Goal: Use online tool/utility: Utilize a website feature to perform a specific function

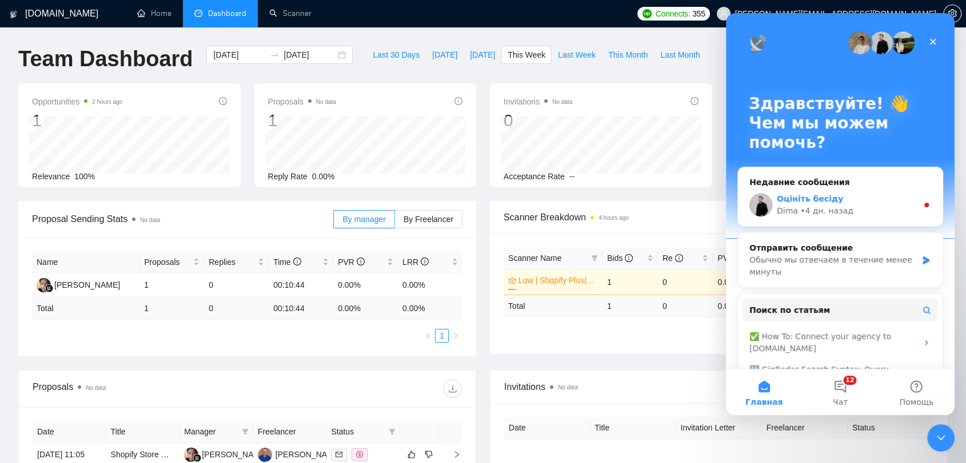
click at [839, 214] on div "• 4 дн. назад" at bounding box center [826, 211] width 53 height 12
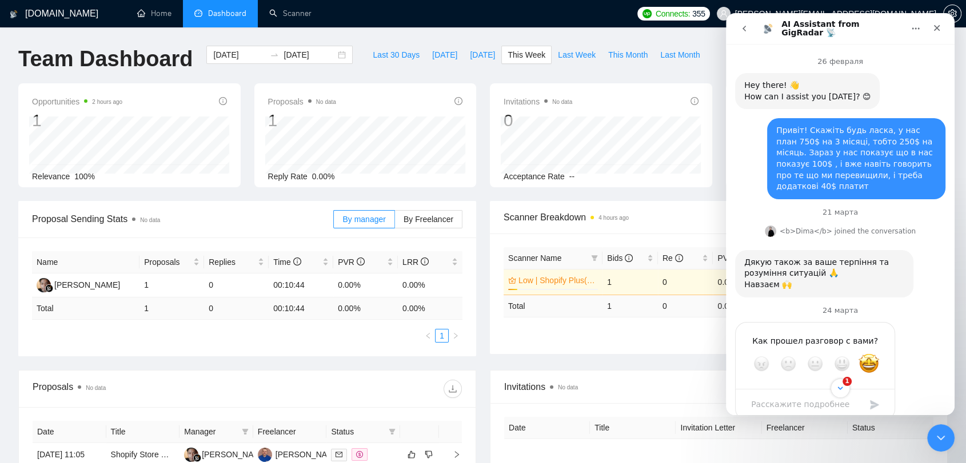
scroll to position [1, 0]
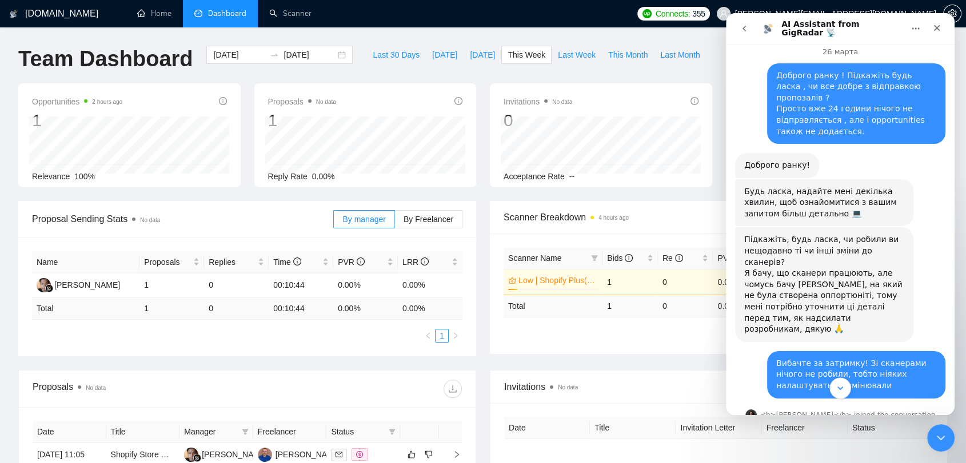
click at [840, 391] on icon "Scroll to bottom" at bounding box center [840, 388] width 10 height 10
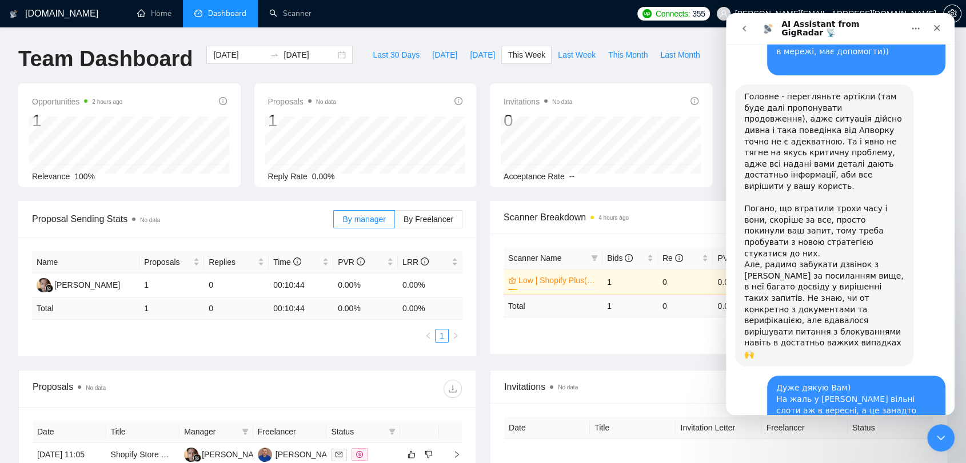
scroll to position [18327, 0]
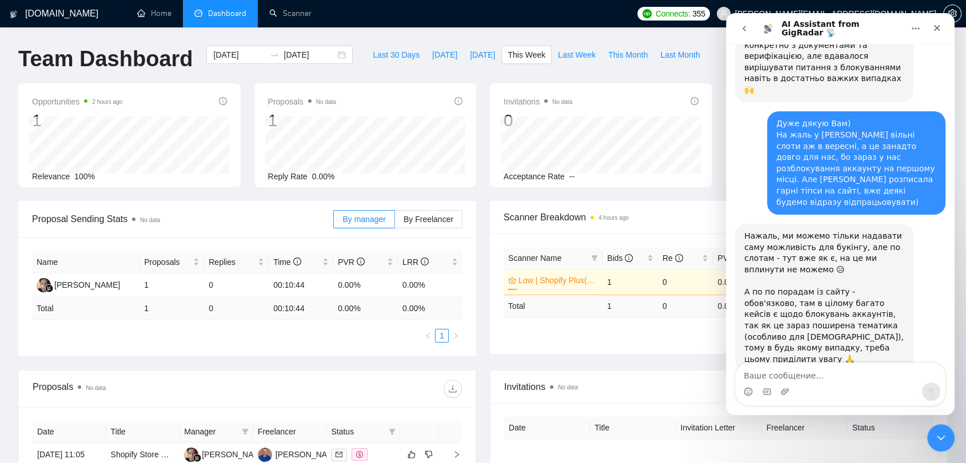
scroll to position [18614, 0]
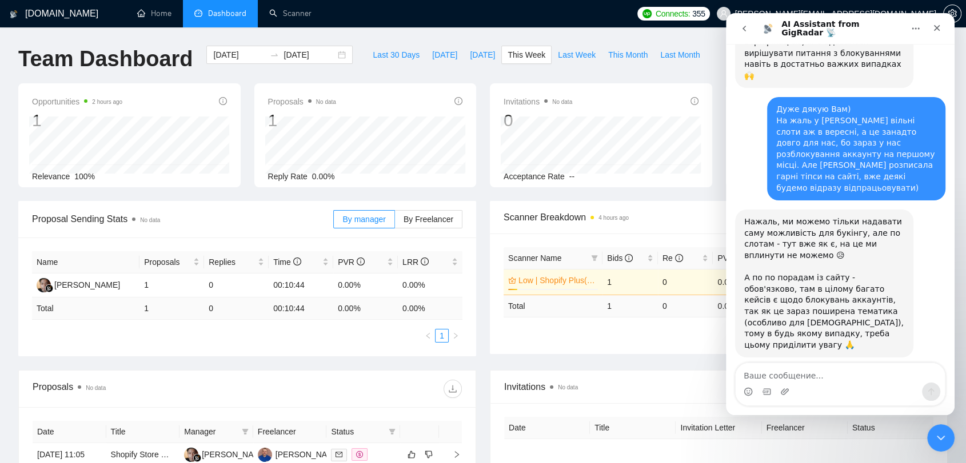
click at [744, 32] on icon "go back" at bounding box center [743, 28] width 9 height 9
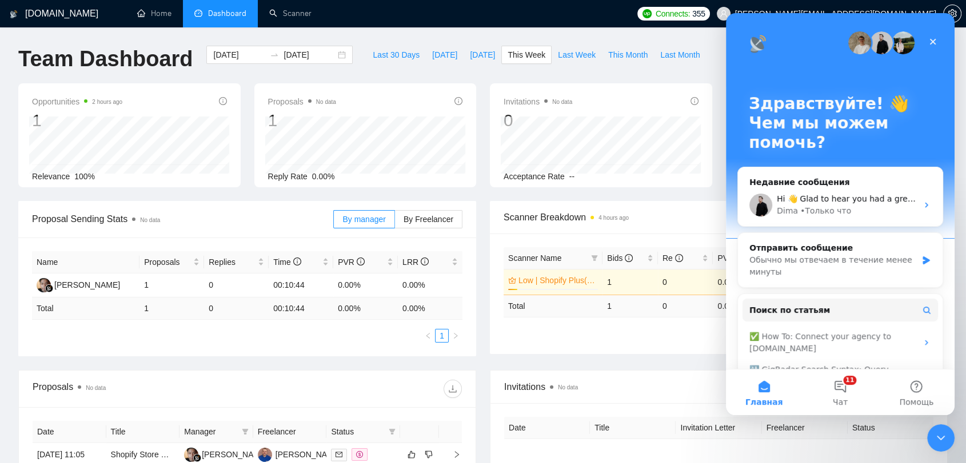
scroll to position [0, 0]
click at [913, 265] on div "Отправить сообщение Обычно мы отвечаем в течение менее минуты" at bounding box center [840, 260] width 205 height 54
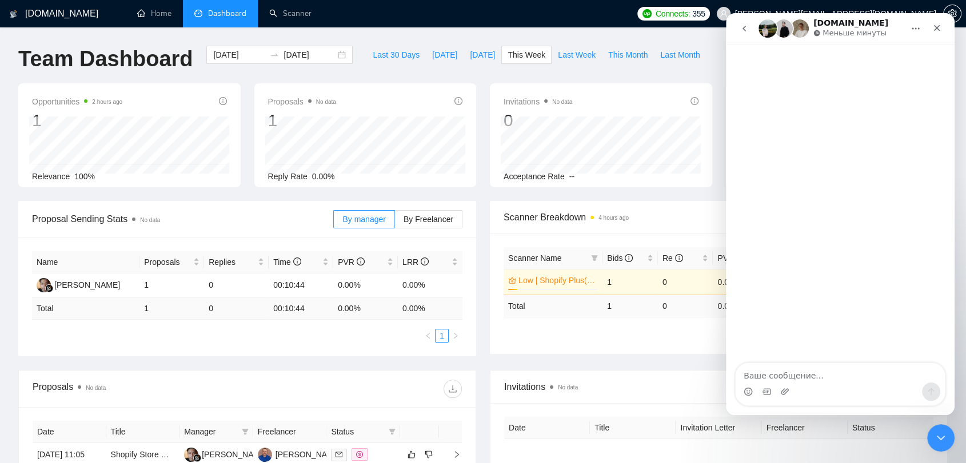
click at [746, 30] on icon "go back" at bounding box center [743, 28] width 9 height 9
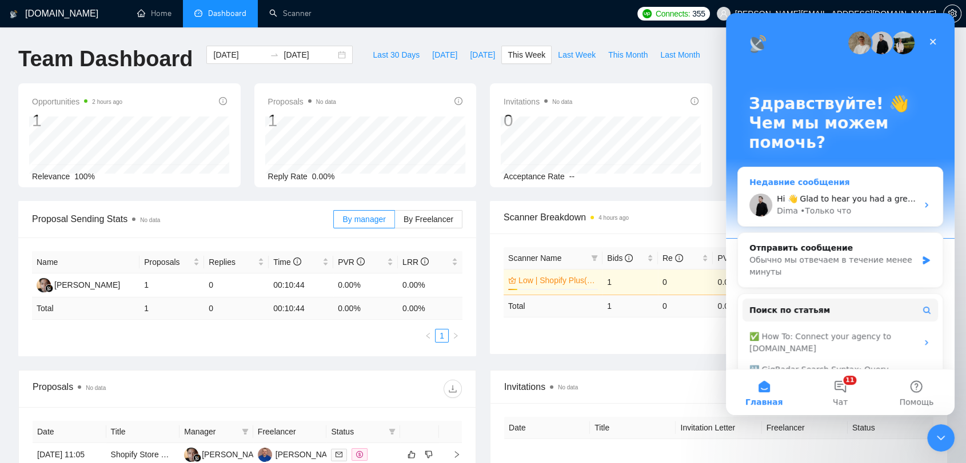
click at [911, 211] on div "Hi 👋 Glad to hear you had a great experience with us! 🙌 ​ Could you spare 20 se…" at bounding box center [840, 205] width 205 height 42
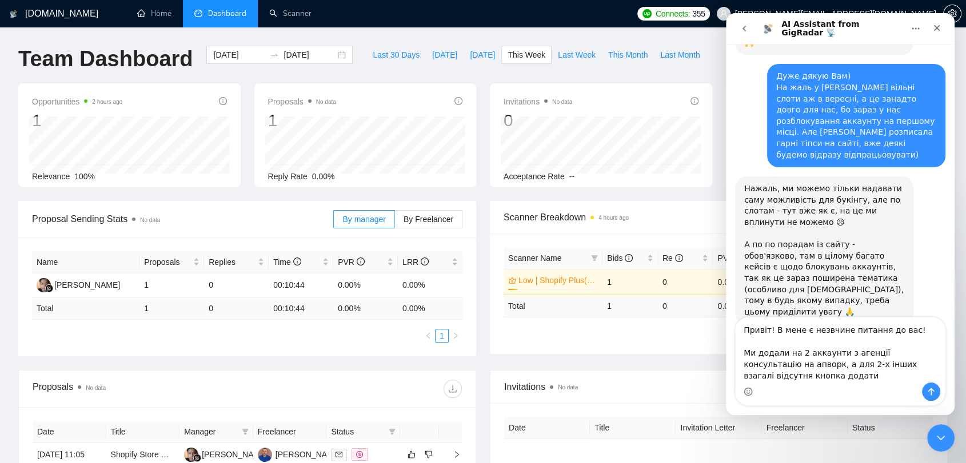
scroll to position [18659, 0]
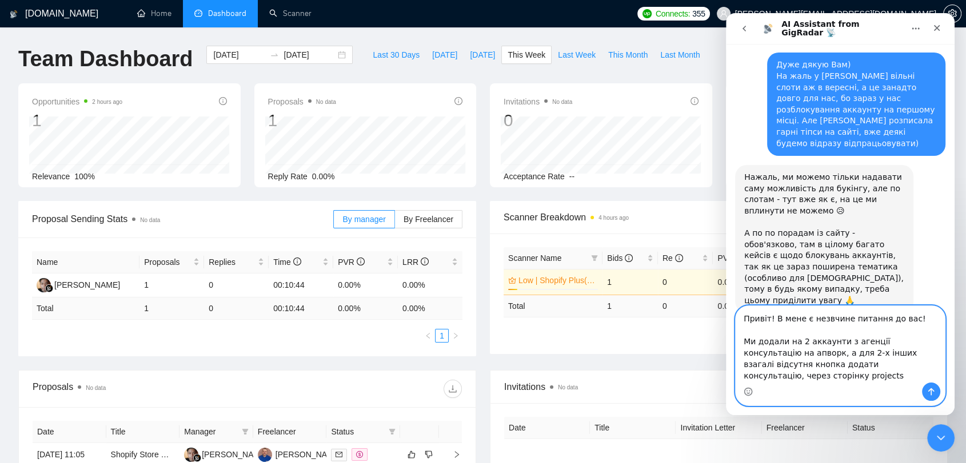
click at [882, 375] on textarea "Привіт! В мене є незвчине питання до вас! Ми додали на 2 аккаунти з агенції кон…" at bounding box center [839, 344] width 209 height 77
click at [939, 377] on textarea "Привіт! В мене є незвчине питання до вас! Ми додали на 2 аккаунти з агенції кон…" at bounding box center [839, 344] width 209 height 77
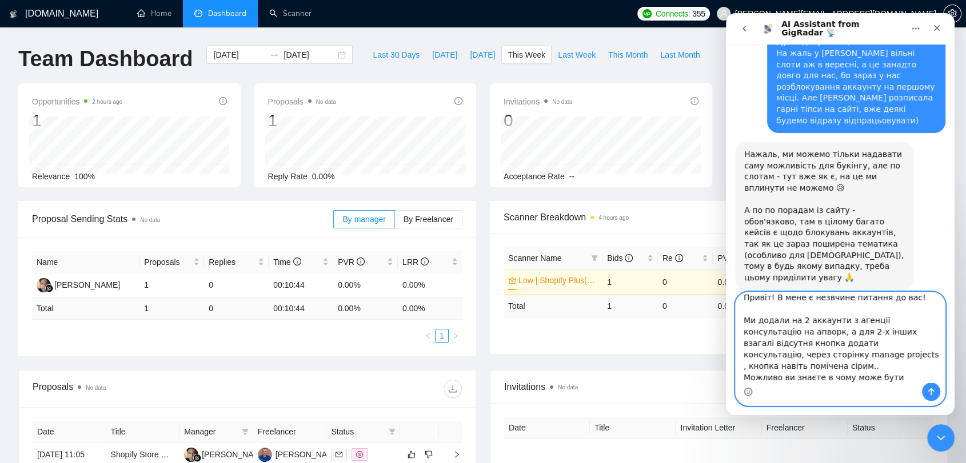
scroll to position [18684, 0]
type textarea "Привіт! В мене є незвчине питання до вас! Ми додали на 2 аккаунти з агенції кон…"
paste textarea "Ваше сообщение..."
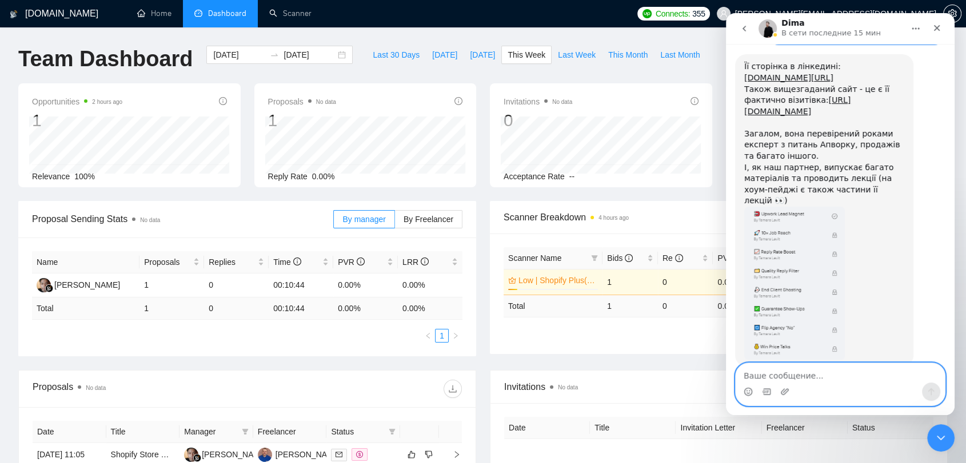
scroll to position [19118, 0]
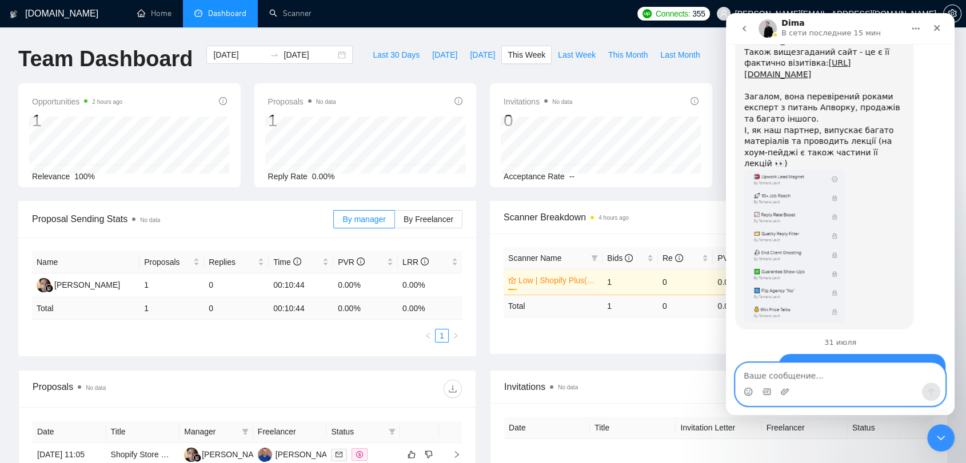
click at [846, 371] on textarea "Ваше сообщение..." at bounding box center [839, 372] width 209 height 19
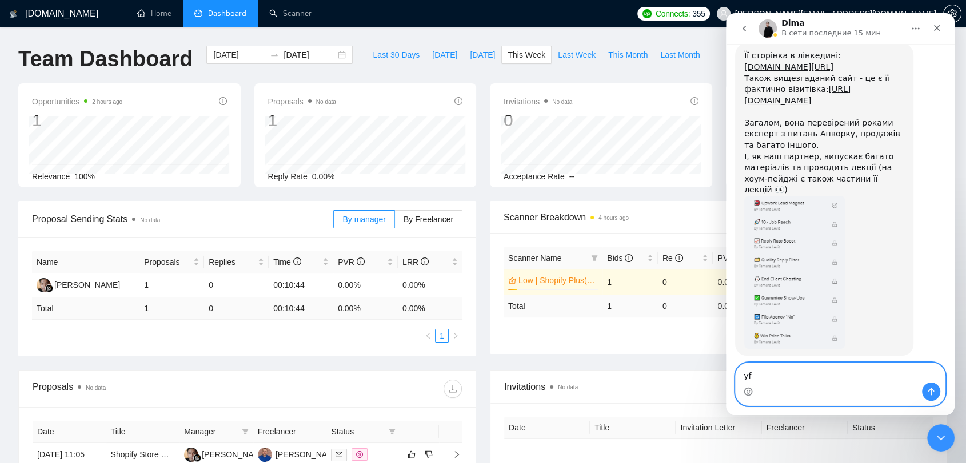
scroll to position [19182, 0]
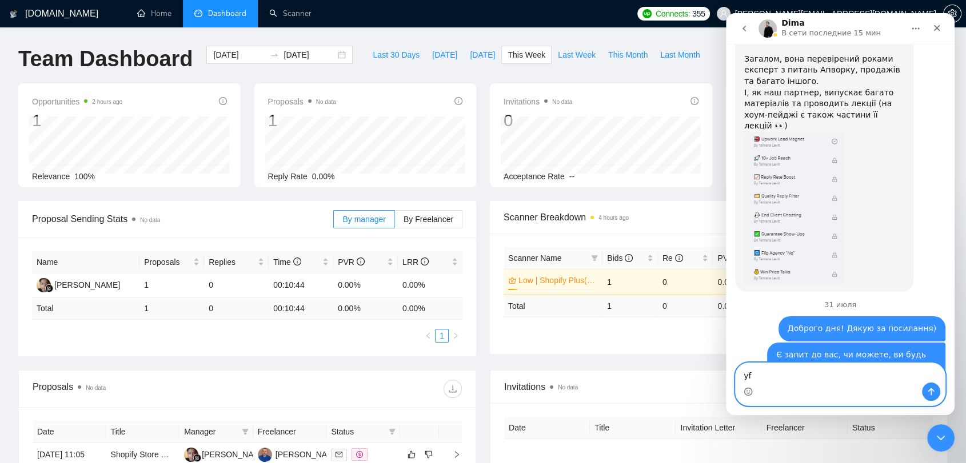
type textarea "y"
drag, startPoint x: 787, startPoint y: 377, endPoint x: 773, endPoint y: 377, distance: 14.3
click at [773, 377] on textarea "Ага, на обох аккаунтах є бейдж Top Rated Plus (" at bounding box center [839, 367] width 209 height 31
click at [897, 376] on textarea "Ага, на аккаунтах є бейдж Top Rated Plus (" at bounding box center [839, 372] width 209 height 19
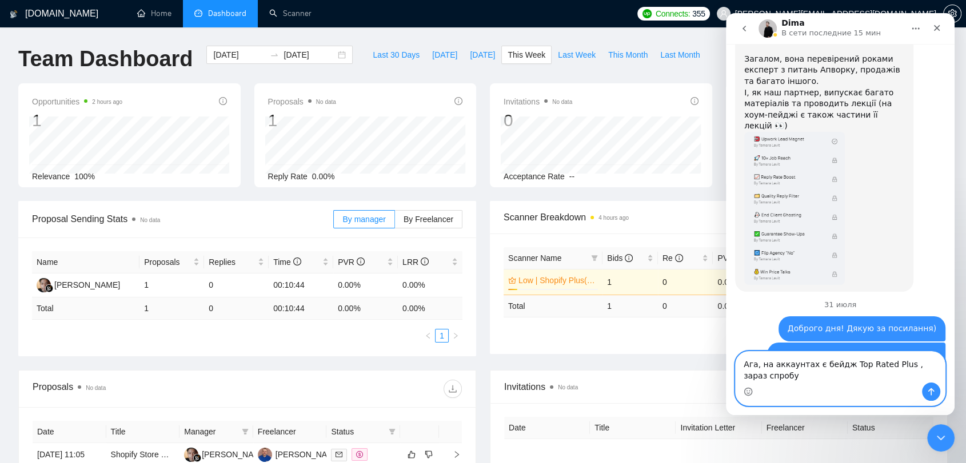
scroll to position [19194, 0]
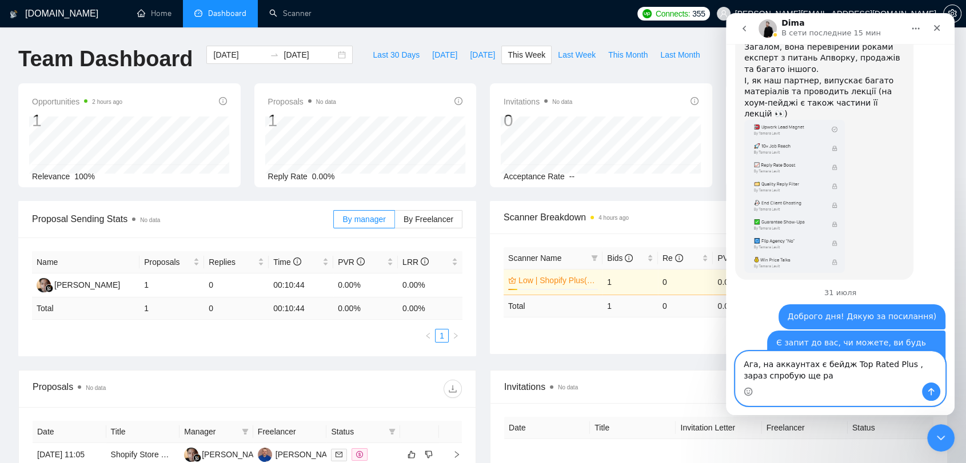
type textarea "Ага, на аккаунтах є бейдж Top Rated Plus , зараз спробую ще раз"
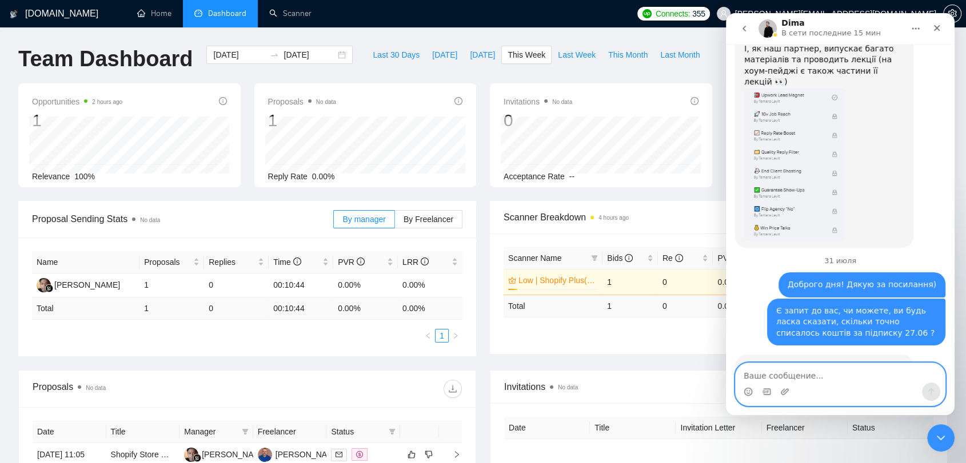
scroll to position [19227, 0]
click at [813, 379] on textarea "Ваше сообщение..." at bounding box center [839, 372] width 209 height 19
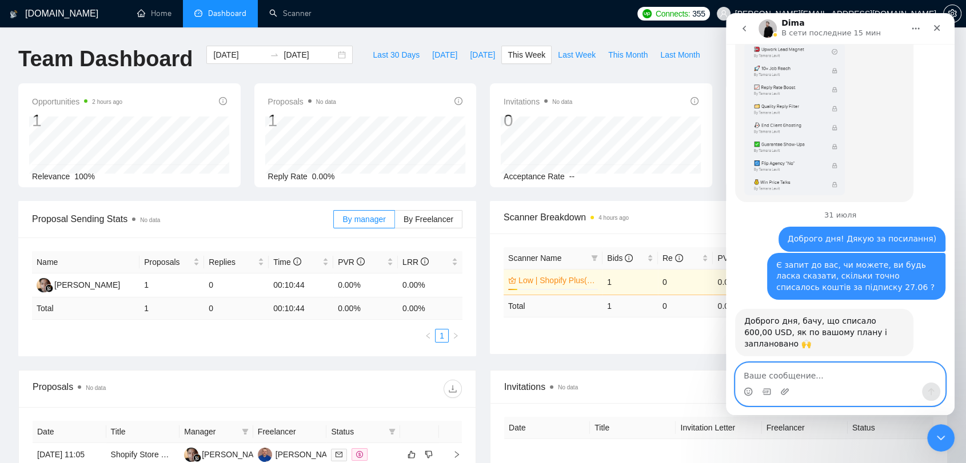
paste textarea "п"
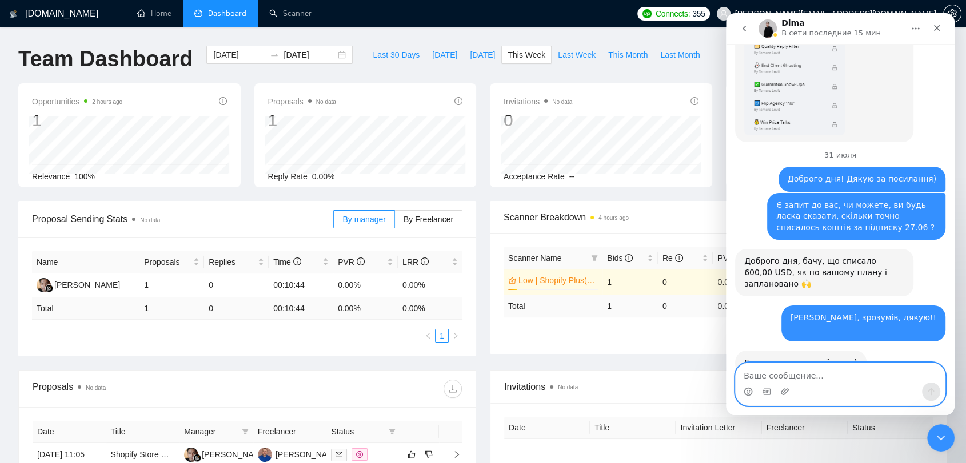
scroll to position [19359, 0]
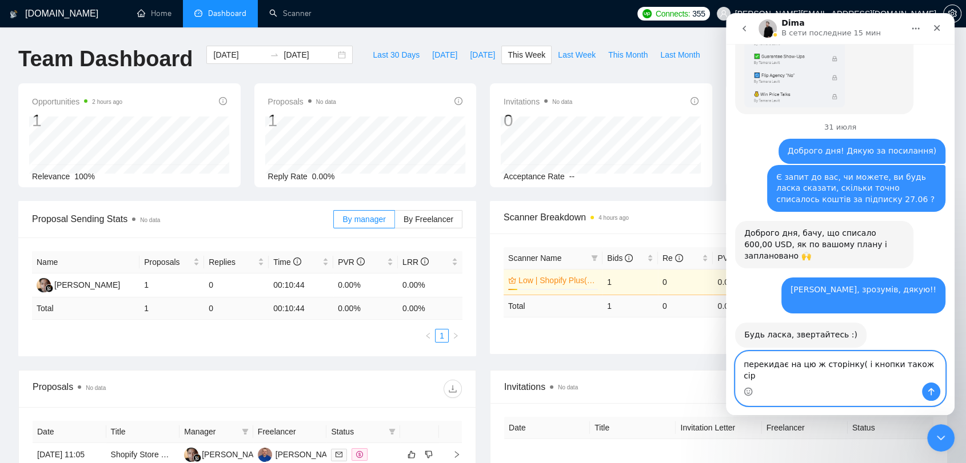
type textarea "перекидає на цю ж сторінку( і кнопки також сірі"
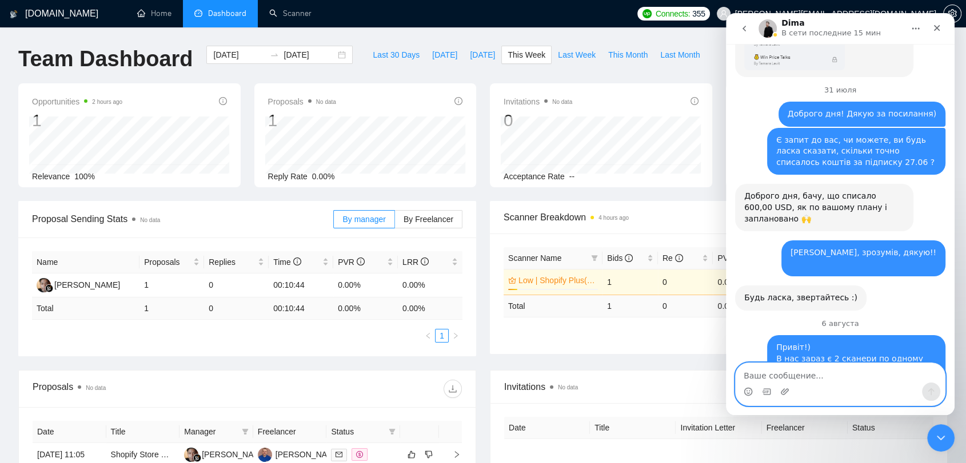
scroll to position [19352, 0]
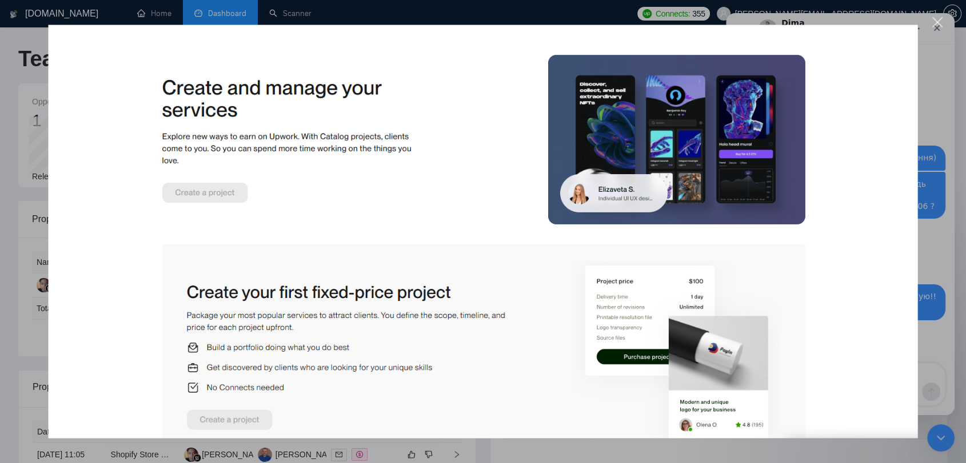
scroll to position [19396, 0]
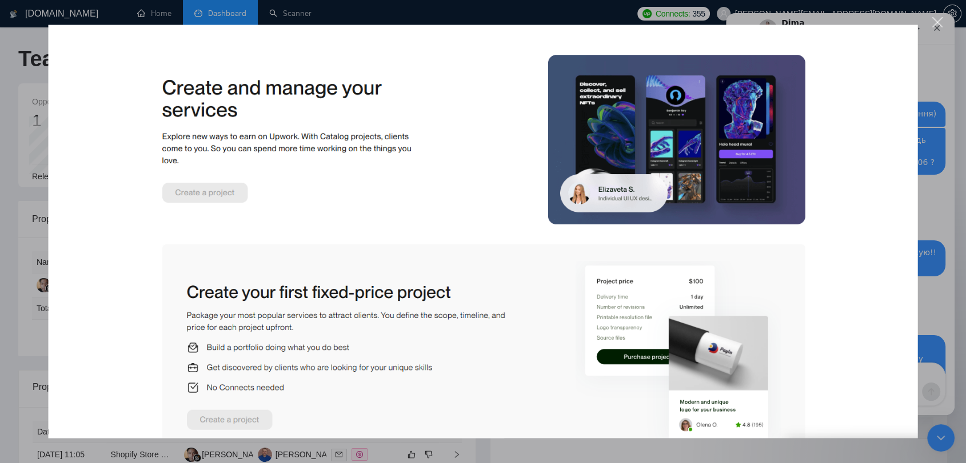
click at [951, 106] on div "Мессенджер Intercom" at bounding box center [483, 231] width 966 height 463
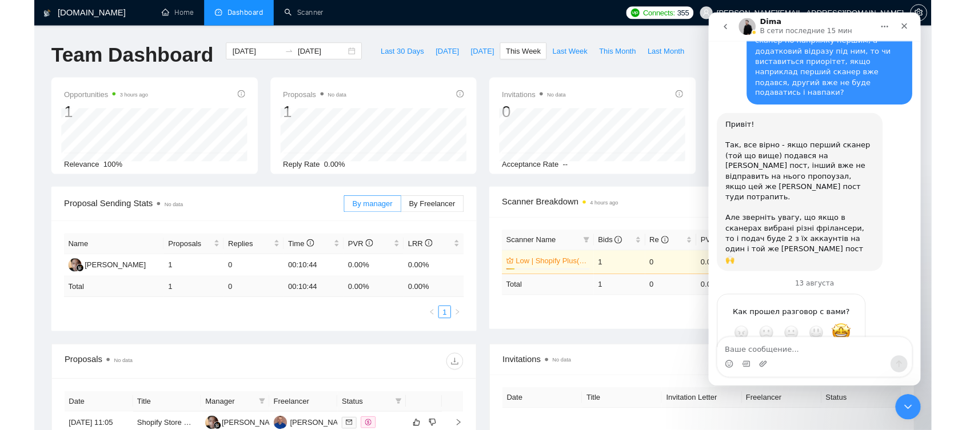
scroll to position [19679, 0]
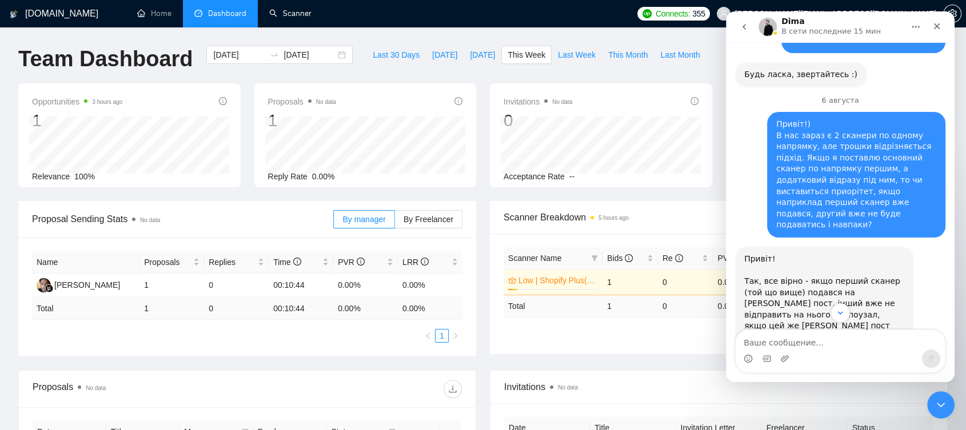
drag, startPoint x: 301, startPoint y: 16, endPoint x: 175, endPoint y: 120, distance: 162.7
click at [301, 16] on link "Scanner" at bounding box center [290, 14] width 42 height 10
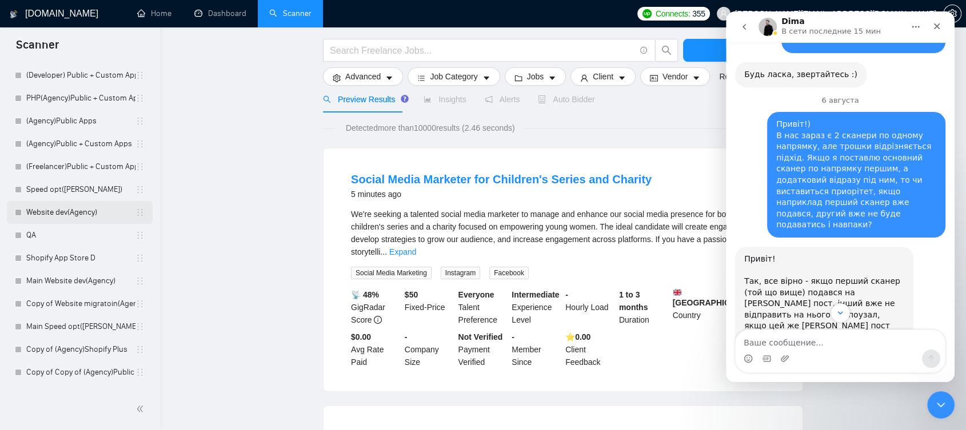
scroll to position [102, 0]
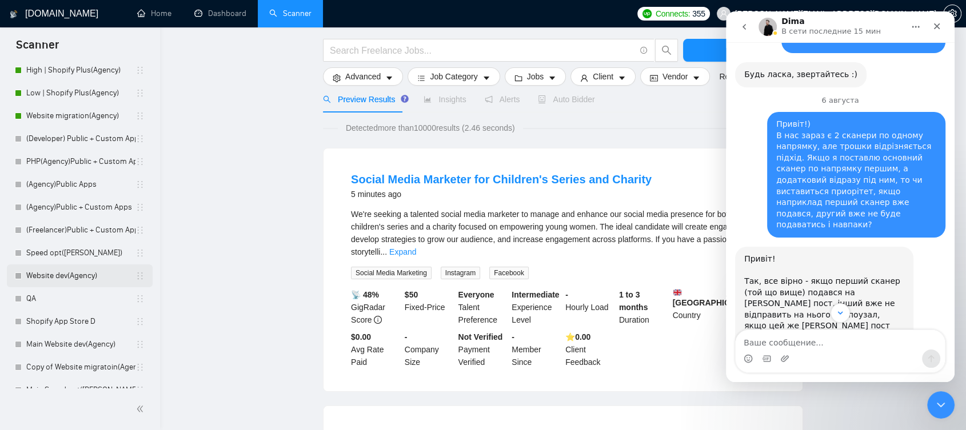
click at [65, 267] on link "Website dev(Agency)" at bounding box center [80, 276] width 109 height 23
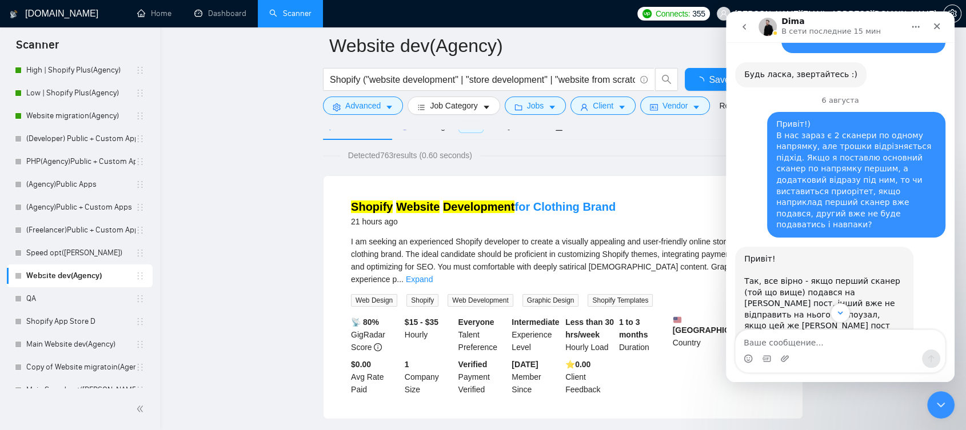
click at [937, 399] on icon "Закрыть службу сообщений Intercom" at bounding box center [941, 405] width 14 height 14
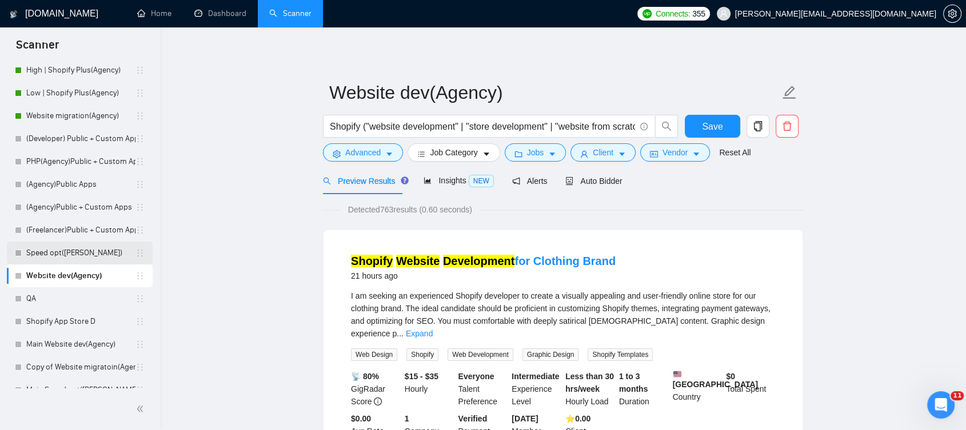
click at [91, 254] on link "Speed opt([PERSON_NAME])" at bounding box center [80, 253] width 109 height 23
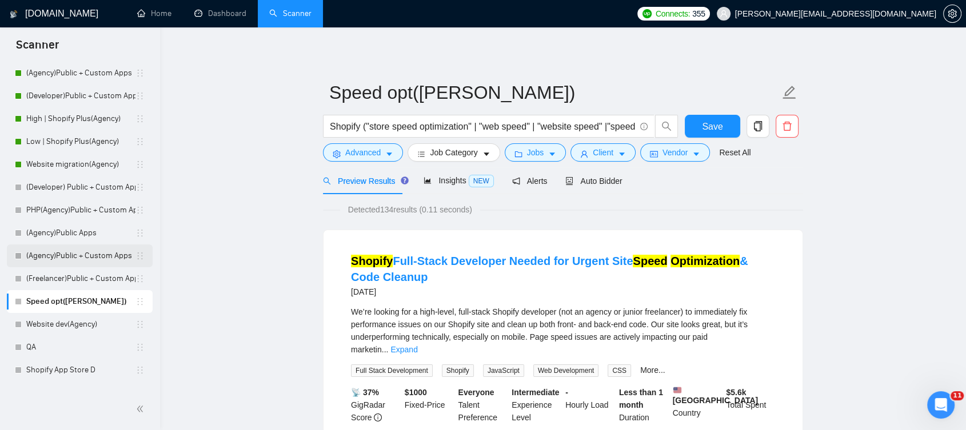
scroll to position [127, 0]
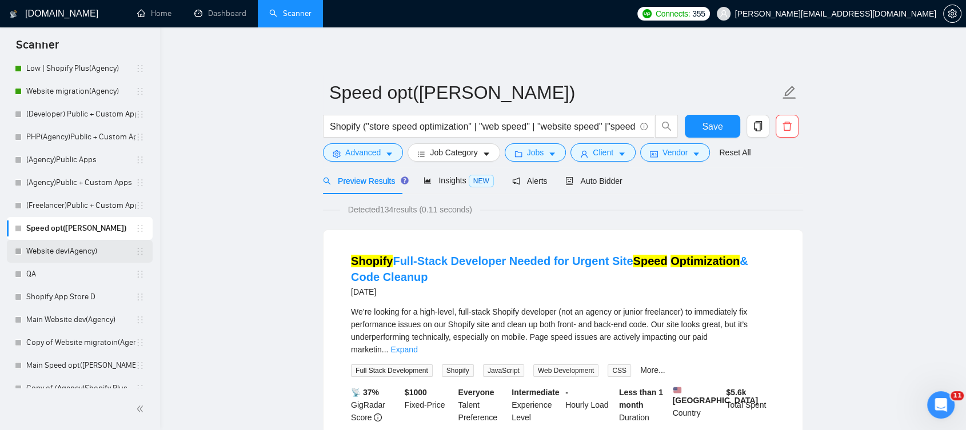
click at [82, 245] on link "Website dev(Agency)" at bounding box center [80, 251] width 109 height 23
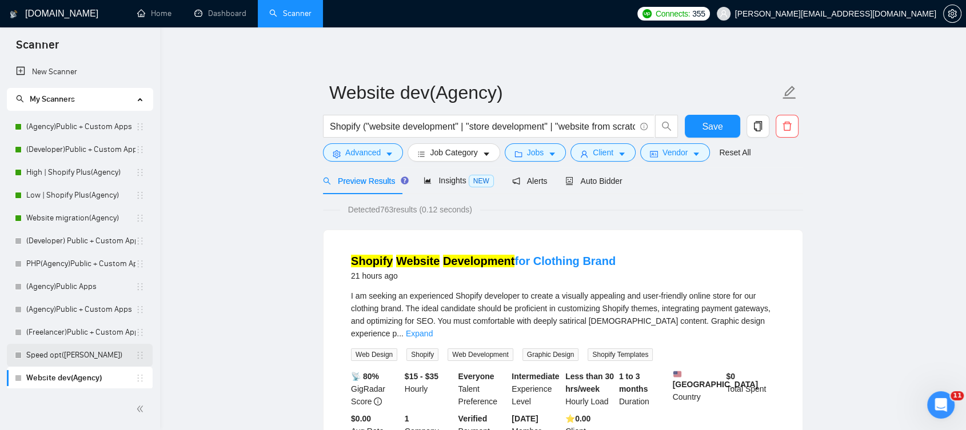
drag, startPoint x: 35, startPoint y: 360, endPoint x: 52, endPoint y: 355, distance: 17.9
click at [35, 360] on link "Speed opt([PERSON_NAME])" at bounding box center [80, 355] width 109 height 23
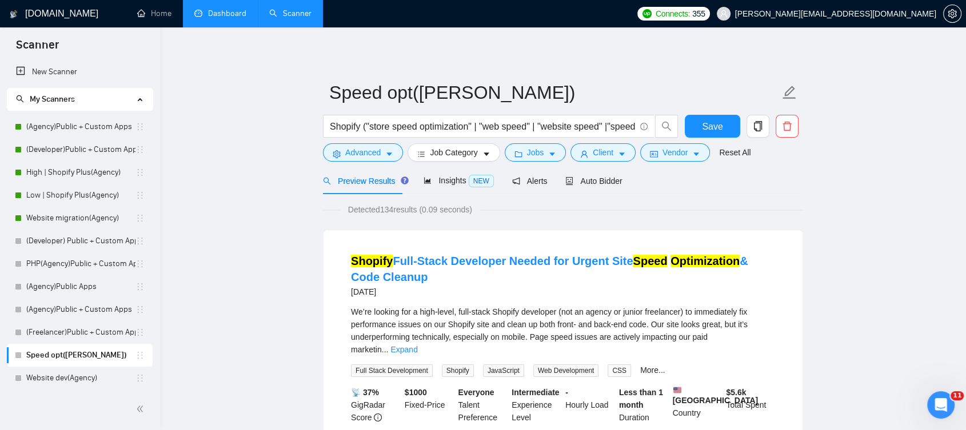
click at [227, 18] on link "Dashboard" at bounding box center [220, 14] width 52 height 10
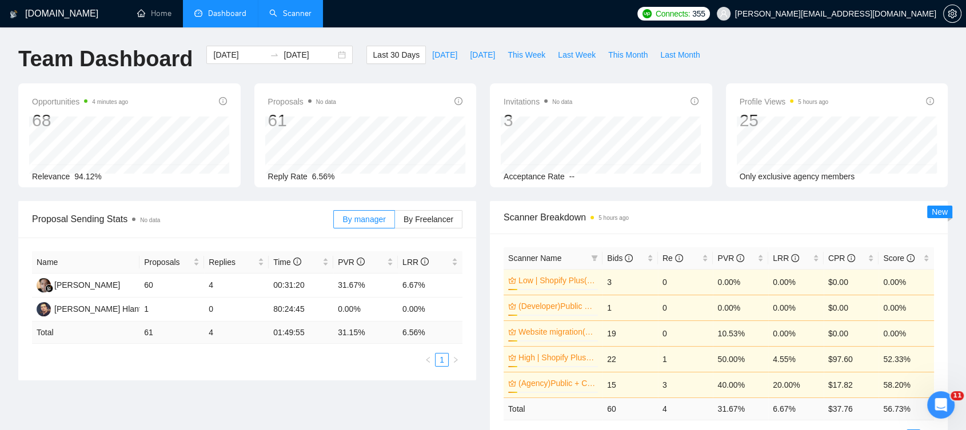
click at [293, 18] on link "Scanner" at bounding box center [290, 14] width 42 height 10
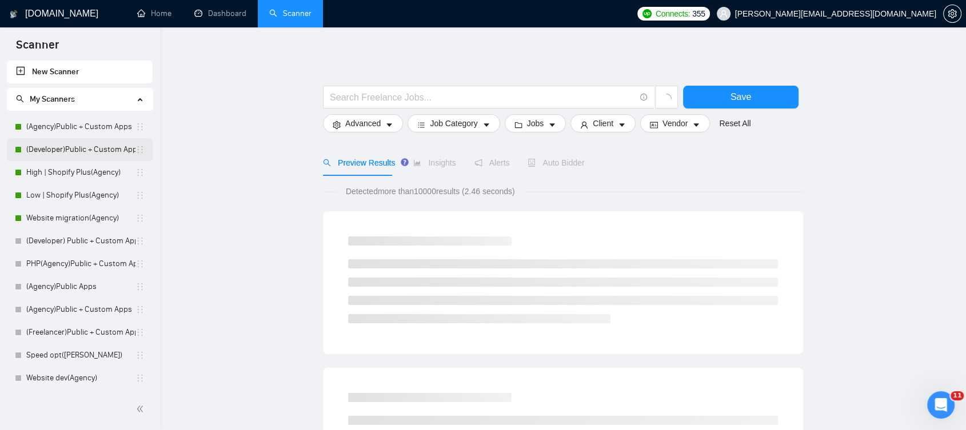
click at [79, 144] on link "(Developer)Public + Custom Apps" at bounding box center [80, 149] width 109 height 23
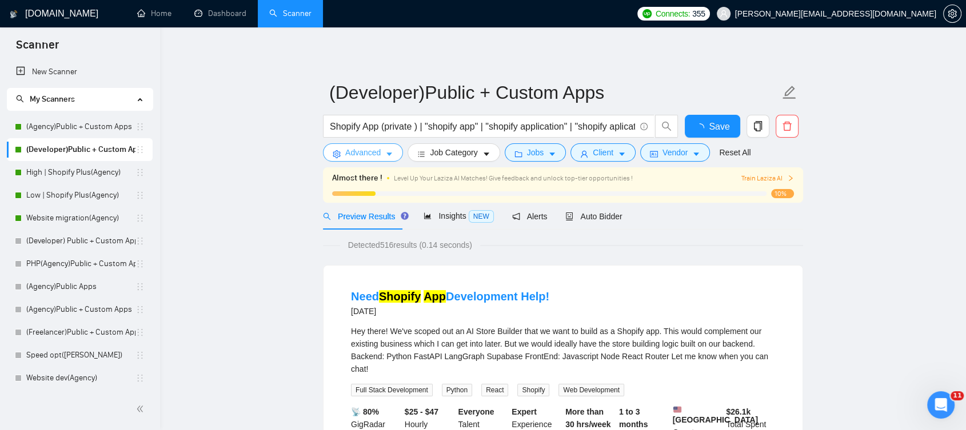
click at [378, 159] on button "Advanced" at bounding box center [363, 152] width 80 height 18
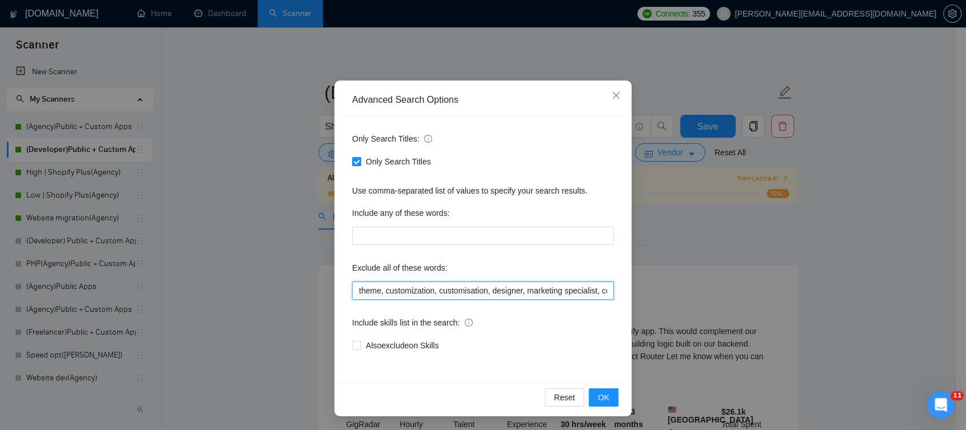
scroll to position [0, 76]
drag, startPoint x: 449, startPoint y: 282, endPoint x: 652, endPoint y: 291, distance: 203.1
click at [652, 291] on div "Advanced Search Options Only Search Titles: Only Search Titles Use comma-separa…" at bounding box center [483, 215] width 966 height 430
click at [643, 242] on div "Advanced Search Options Only Search Titles: Only Search Titles Use comma-separa…" at bounding box center [483, 215] width 966 height 430
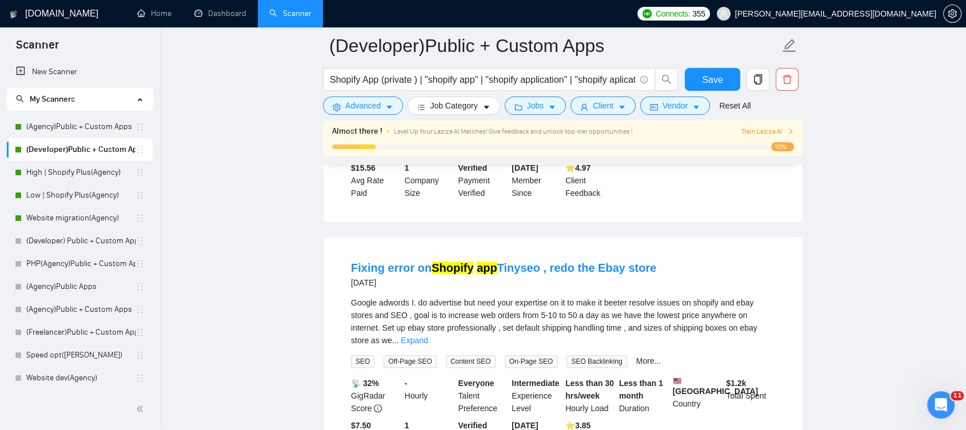
scroll to position [317, 0]
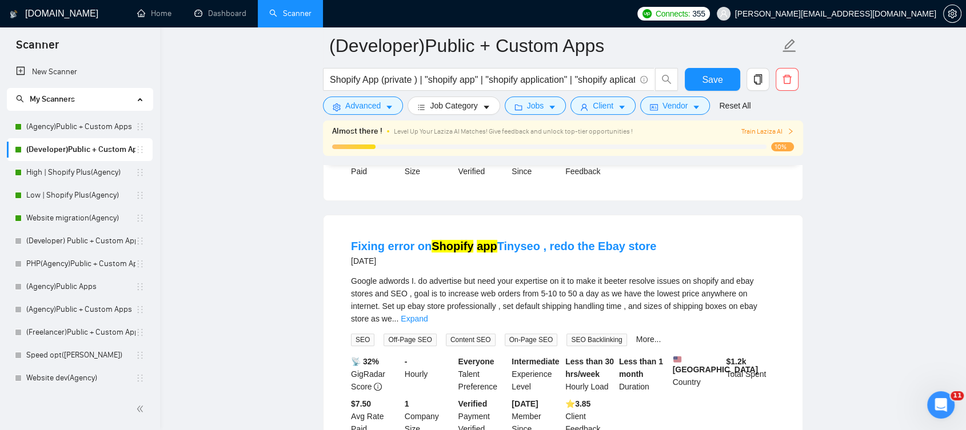
click at [427, 314] on link "Expand" at bounding box center [414, 318] width 27 height 9
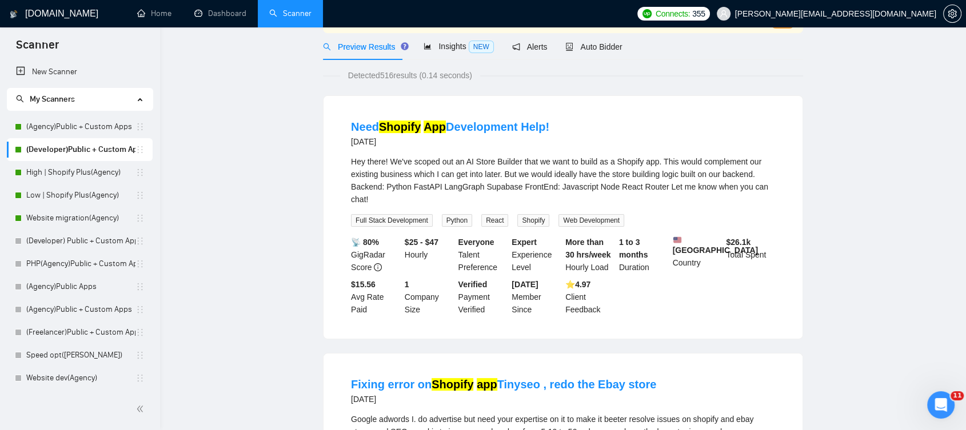
scroll to position [0, 0]
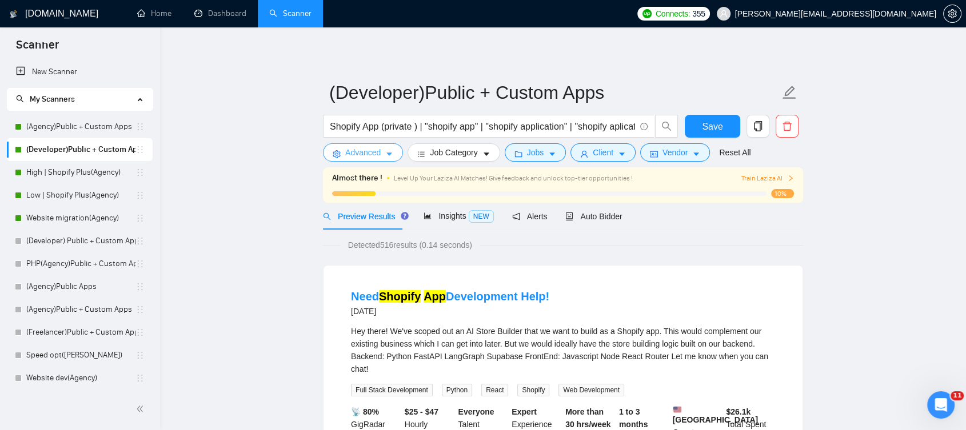
click at [375, 157] on span "Advanced" at bounding box center [362, 152] width 35 height 13
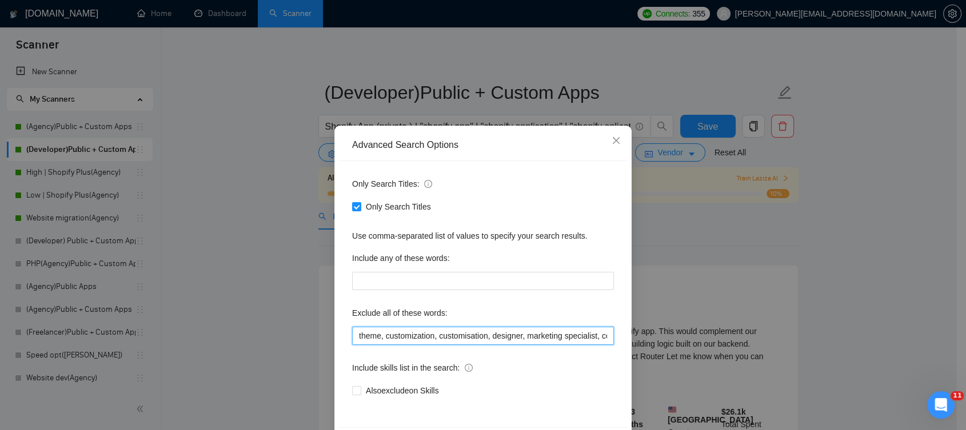
scroll to position [0, 76]
drag, startPoint x: 417, startPoint y: 337, endPoint x: 700, endPoint y: 349, distance: 283.7
click at [700, 349] on div "Advanced Search Options Only Search Titles: Only Search Titles Use comma-separa…" at bounding box center [483, 215] width 966 height 430
click at [556, 335] on input "theme, customization, customisation, designer, marketing specialist, copywriter…" at bounding box center [483, 336] width 262 height 18
click at [690, 262] on div "Advanced Search Options Only Search Titles: Only Search Titles Use comma-separa…" at bounding box center [483, 215] width 966 height 430
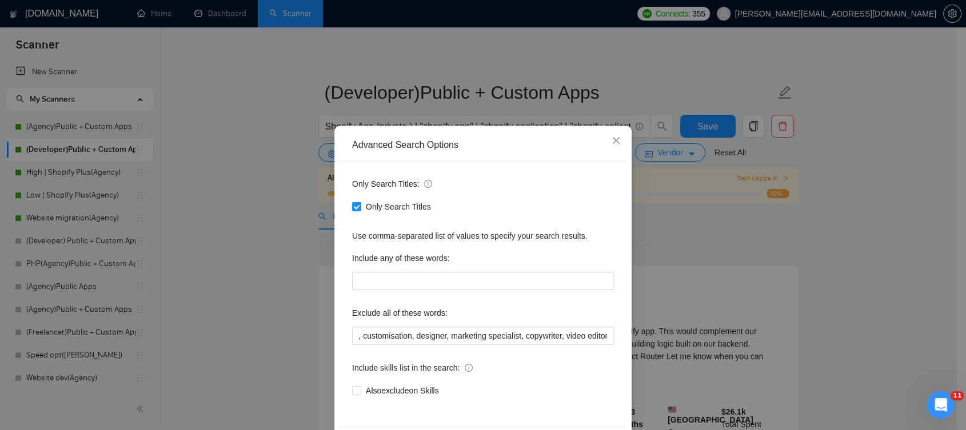
scroll to position [0, 0]
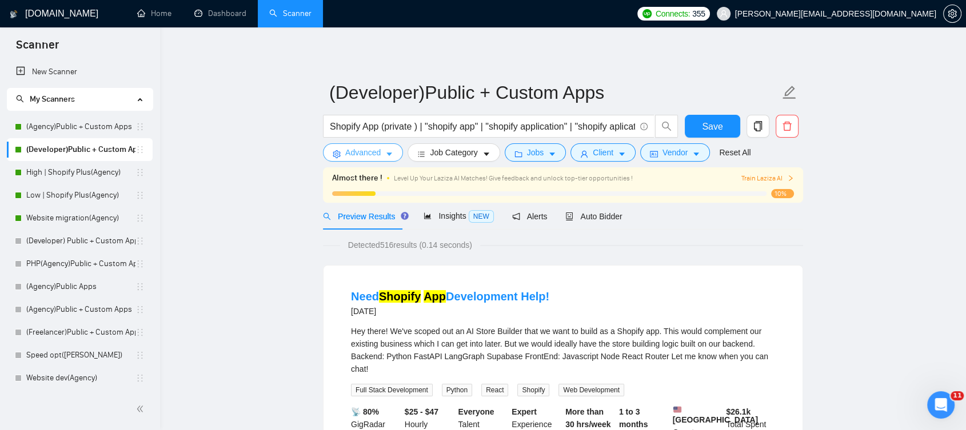
click at [347, 159] on button "Advanced" at bounding box center [363, 152] width 80 height 18
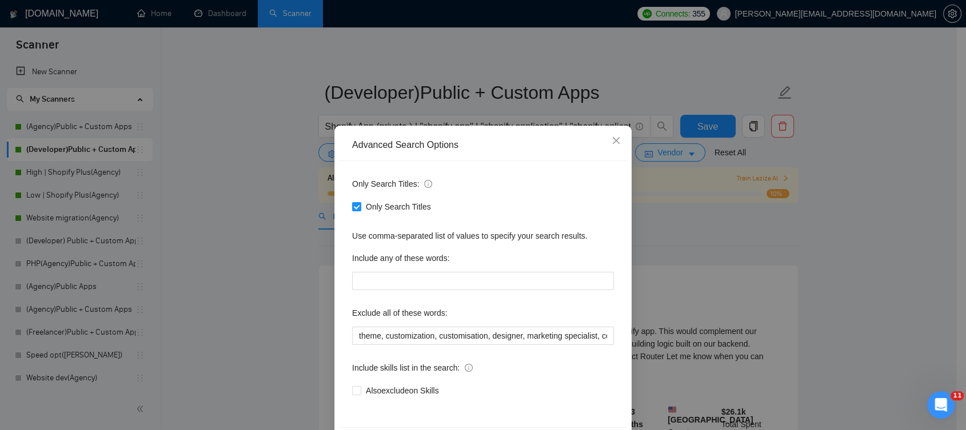
click at [191, 158] on div "Advanced Search Options Only Search Titles: Only Search Titles Use comma-separa…" at bounding box center [483, 215] width 966 height 430
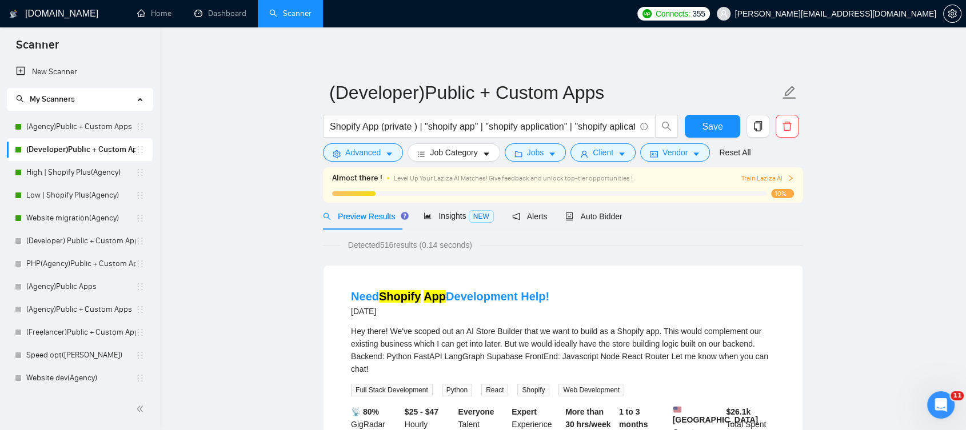
drag, startPoint x: 59, startPoint y: 129, endPoint x: 425, endPoint y: 243, distance: 383.2
click at [59, 129] on link "(Agency)Public + Custom Apps" at bounding box center [80, 126] width 109 height 23
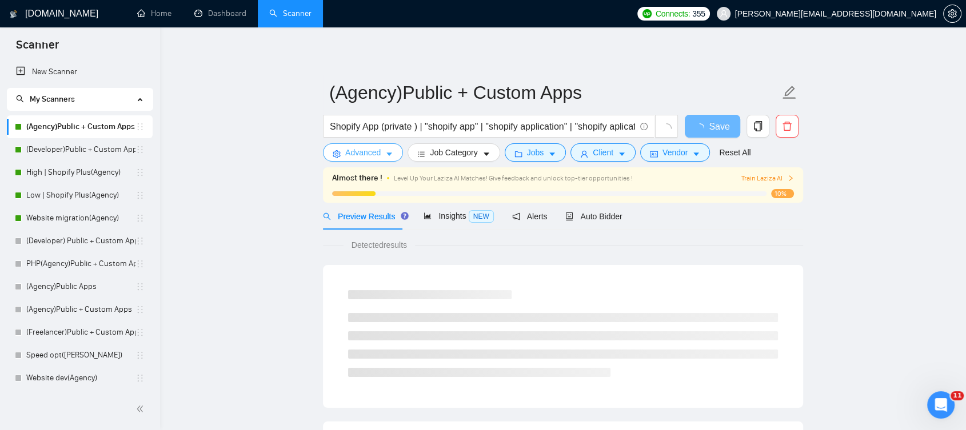
click at [373, 158] on span "Advanced" at bounding box center [362, 152] width 35 height 13
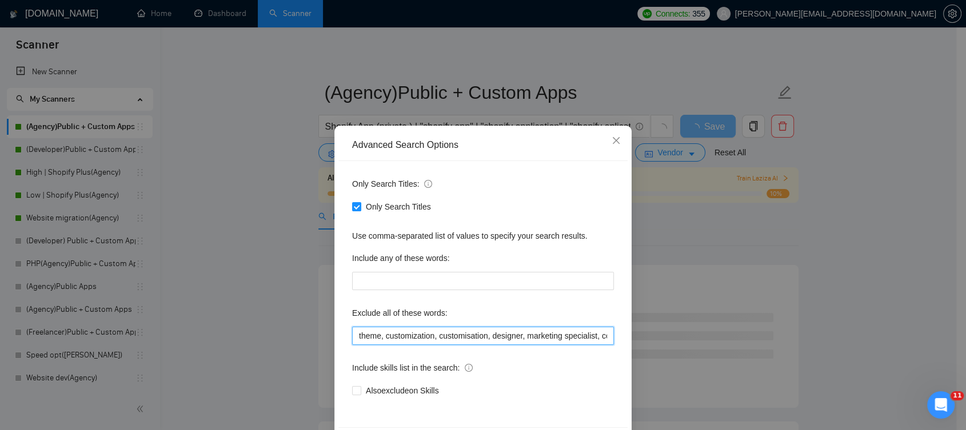
scroll to position [0, 252]
drag, startPoint x: 443, startPoint y: 337, endPoint x: 721, endPoint y: 352, distance: 278.1
click at [721, 352] on div "Advanced Search Options Only Search Titles: Only Search Titles Use comma-separa…" at bounding box center [483, 215] width 966 height 430
click at [473, 330] on input "theme, customization, customisation, designer, marketing specialist, copywriter…" at bounding box center [483, 336] width 262 height 18
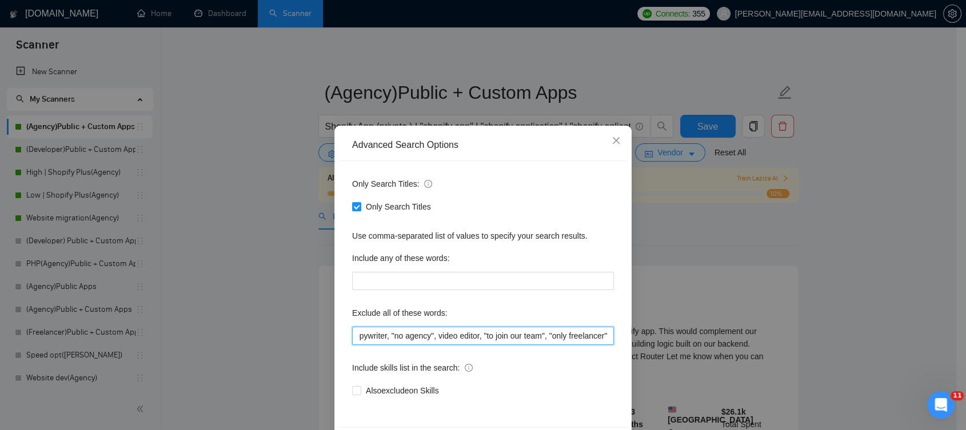
click at [462, 341] on input "theme, customization, customisation, designer, marketing specialist, copywriter…" at bounding box center [483, 336] width 262 height 18
click at [610, 147] on span "Close" at bounding box center [616, 141] width 31 height 31
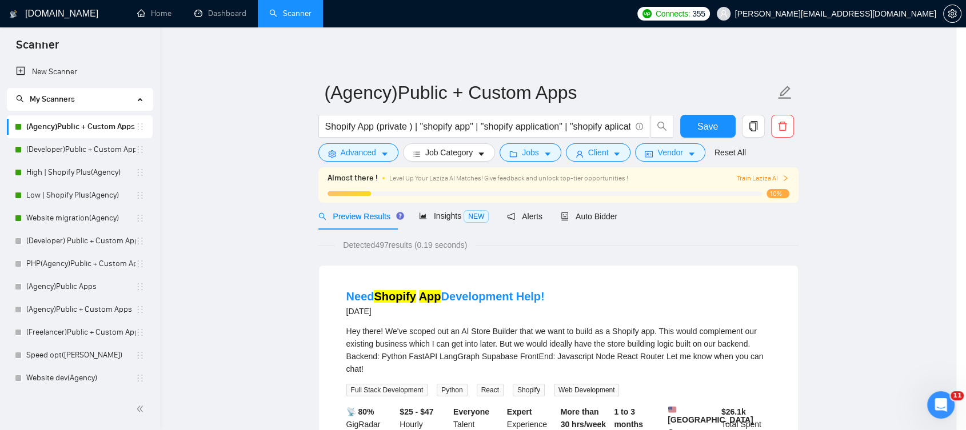
scroll to position [0, 0]
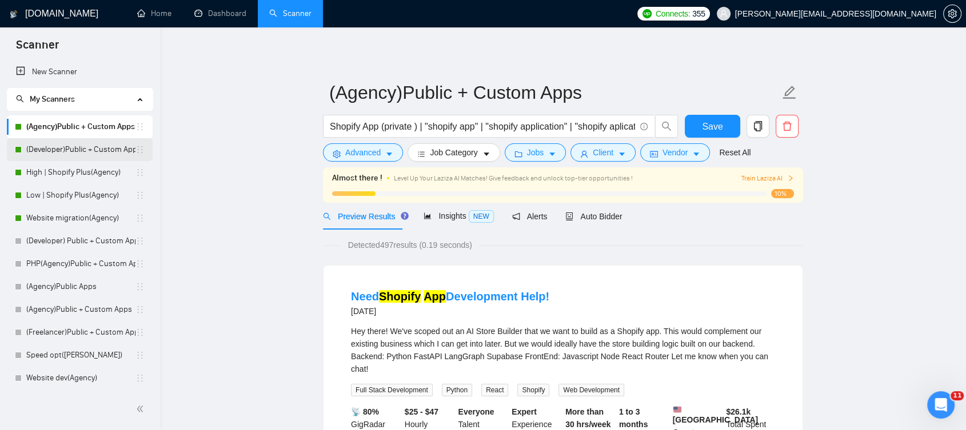
click at [87, 153] on link "(Developer)Public + Custom Apps" at bounding box center [80, 149] width 109 height 23
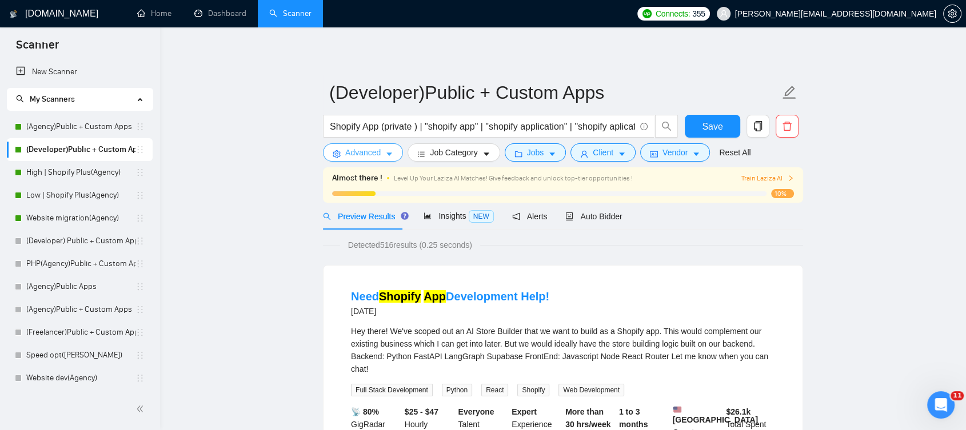
click at [374, 159] on button "Advanced" at bounding box center [363, 152] width 80 height 18
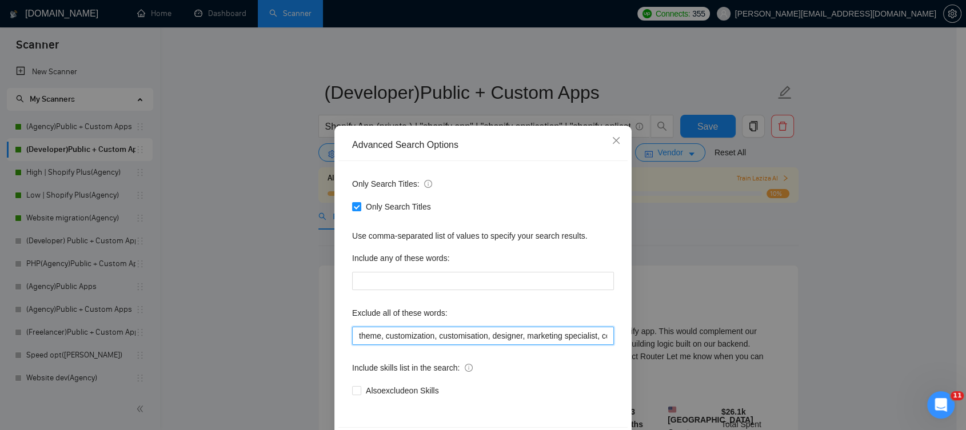
scroll to position [0, 76]
drag, startPoint x: 449, startPoint y: 337, endPoint x: 697, endPoint y: 352, distance: 249.0
click at [695, 351] on div "Advanced Search Options Only Search Titles: Only Search Titles Use comma-separa…" at bounding box center [483, 215] width 966 height 430
click at [726, 266] on div "Advanced Search Options Only Search Titles: Only Search Titles Use comma-separa…" at bounding box center [483, 215] width 966 height 430
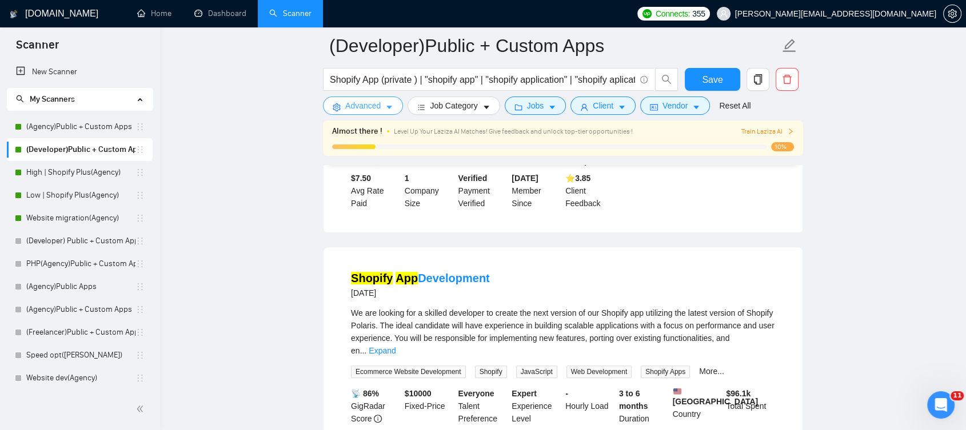
scroll to position [635, 0]
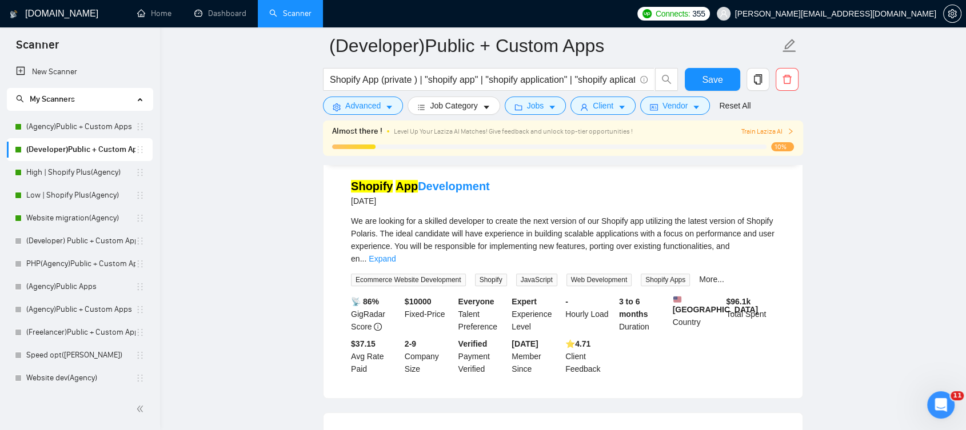
click at [395, 254] on link "Expand" at bounding box center [382, 258] width 27 height 9
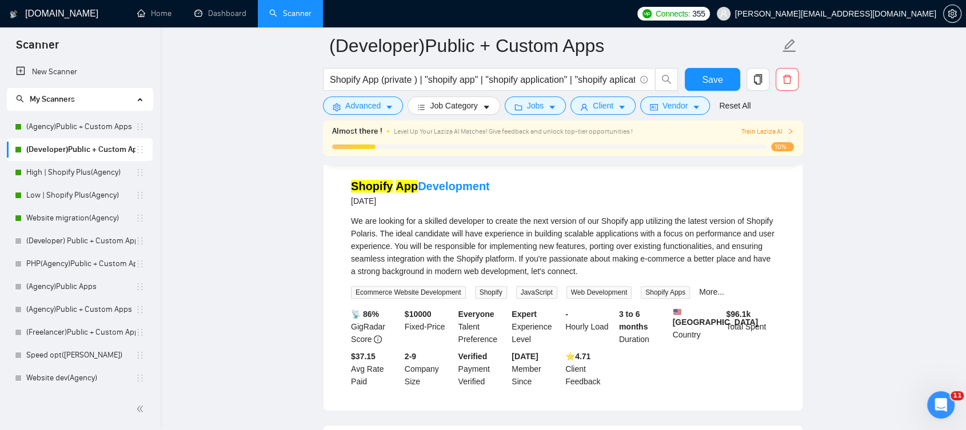
click at [750, 234] on div "We are looking for a skilled developer to create the next version of our Shopif…" at bounding box center [563, 246] width 424 height 63
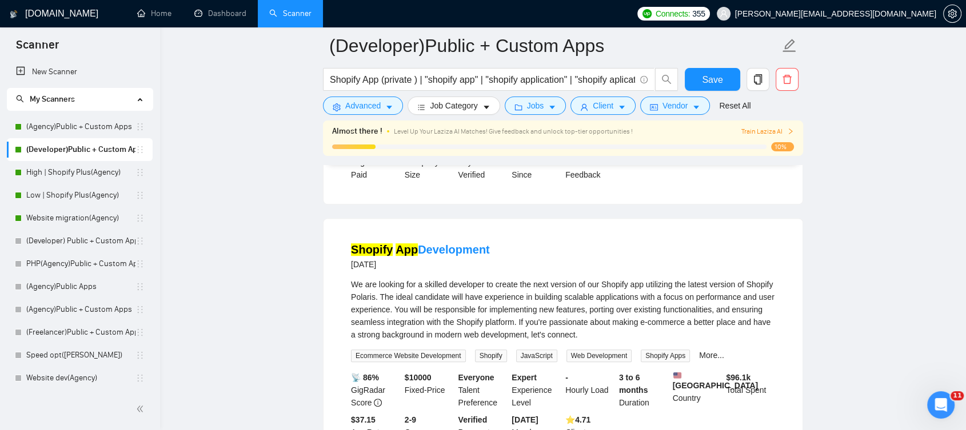
scroll to position [698, 0]
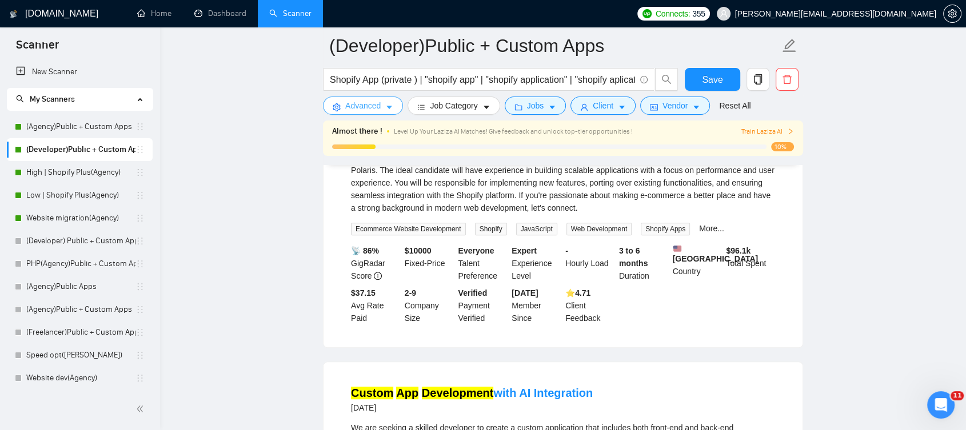
click at [374, 107] on span "Advanced" at bounding box center [362, 105] width 35 height 13
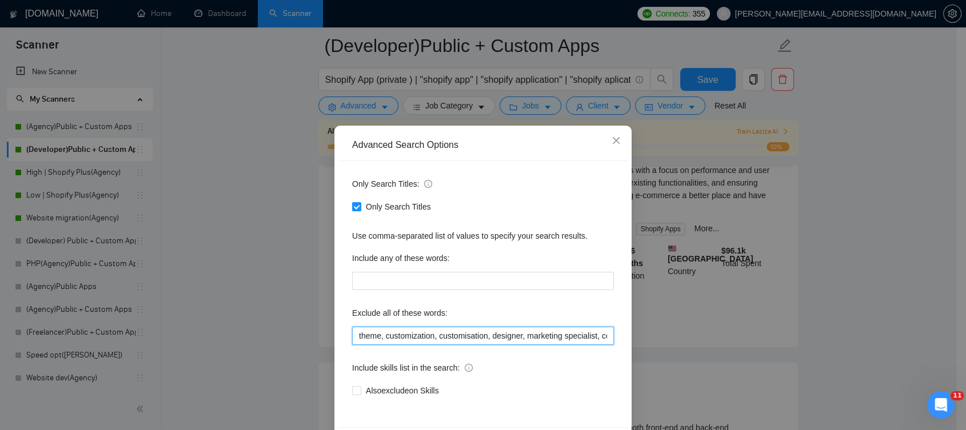
scroll to position [0, 76]
drag, startPoint x: 580, startPoint y: 345, endPoint x: 674, endPoint y: 353, distance: 94.0
click at [674, 353] on div "Advanced Search Options Only Search Titles: Only Search Titles Use comma-separa…" at bounding box center [483, 215] width 966 height 430
click at [610, 324] on div "Only Search Titles: Only Search Titles Use comma-separated list of values to sp…" at bounding box center [482, 294] width 289 height 266
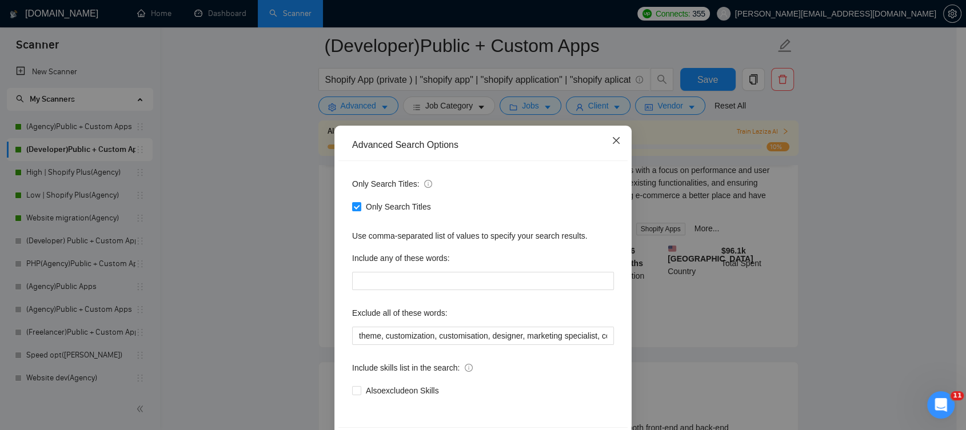
click at [611, 142] on icon "close" at bounding box center [615, 140] width 9 height 9
